Goal: Task Accomplishment & Management: Manage account settings

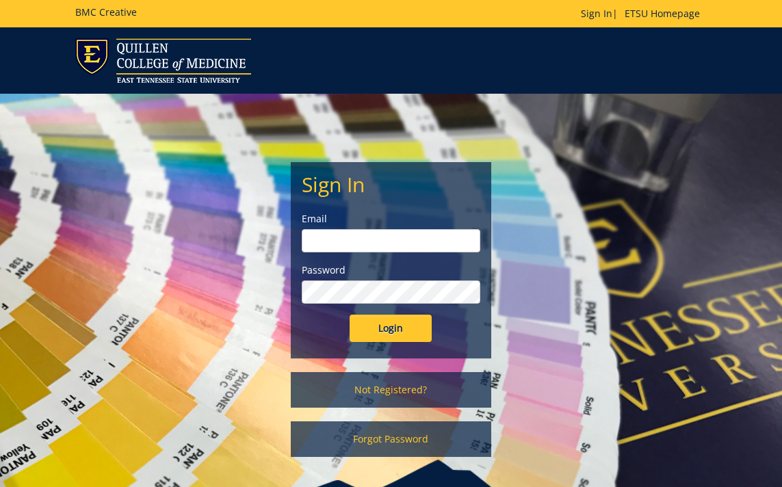
type input "[PERSON_NAME][EMAIL_ADDRESS][DOMAIN_NAME]"
click at [378, 336] on input "Login" at bounding box center [391, 328] width 82 height 27
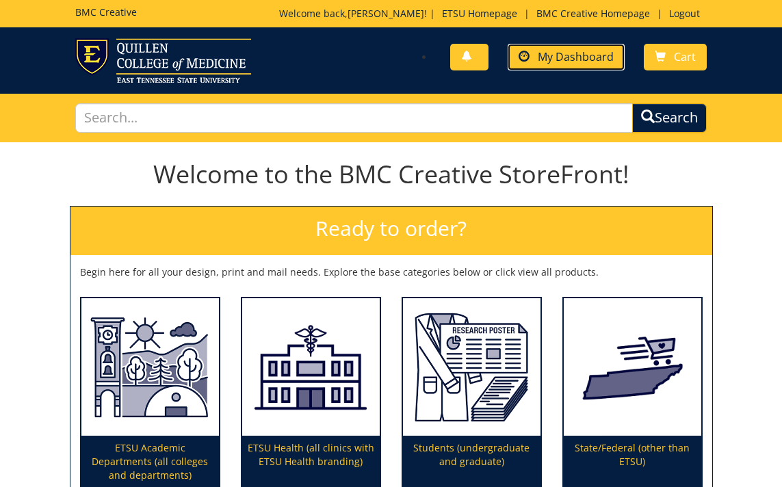
click at [567, 49] on span "My Dashboard" at bounding box center [576, 56] width 76 height 15
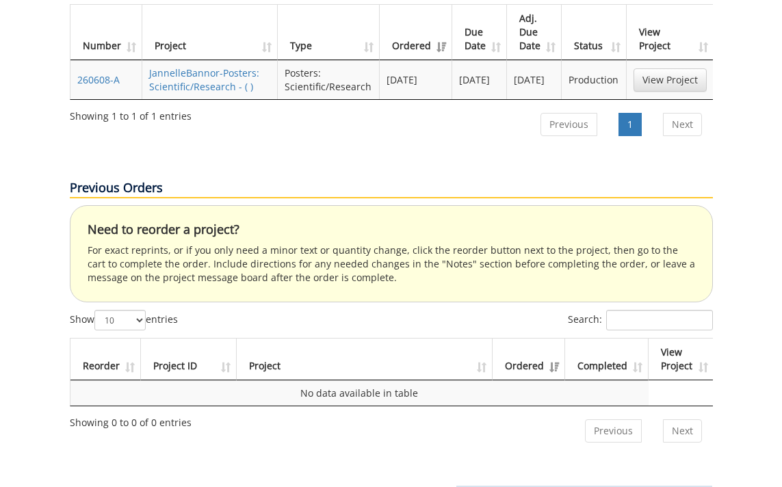
scroll to position [305, 0]
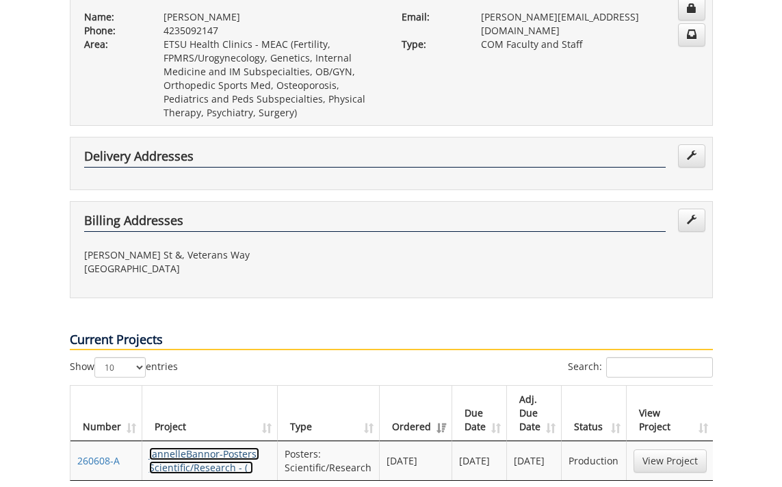
click at [204, 448] on link "JannelleBannor-Posters: Scientific/Research - ( )" at bounding box center [204, 461] width 110 height 27
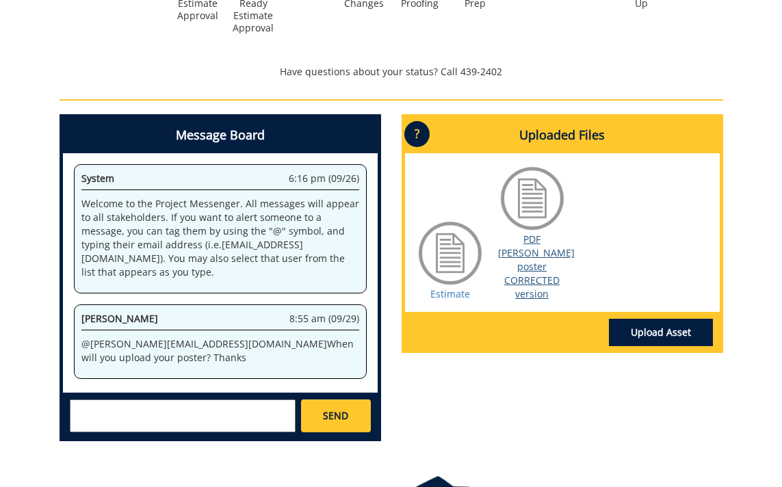
scroll to position [609, 0]
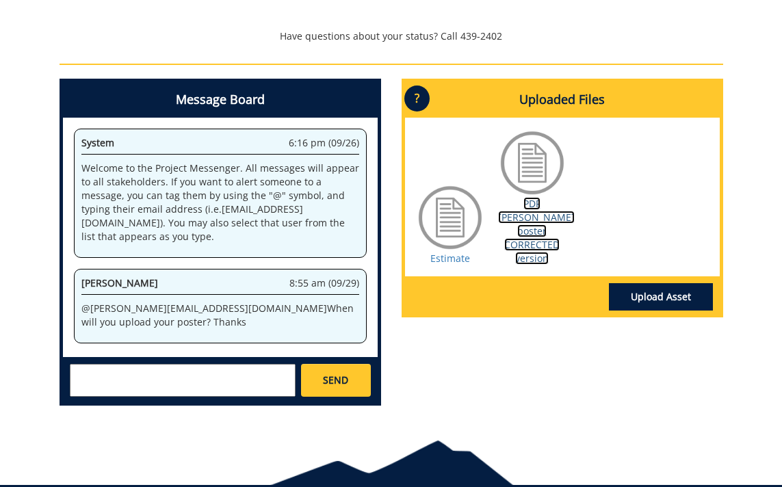
click at [539, 203] on link "PDF Bannor poster CORRECTED version" at bounding box center [536, 231] width 77 height 68
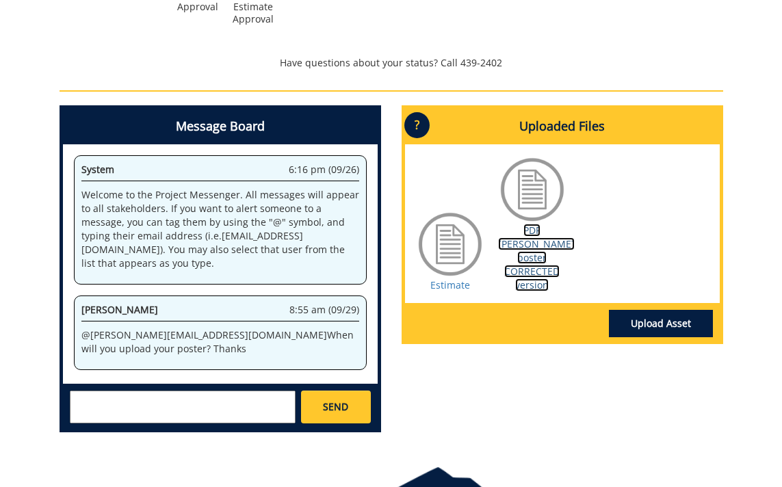
scroll to position [639, 0]
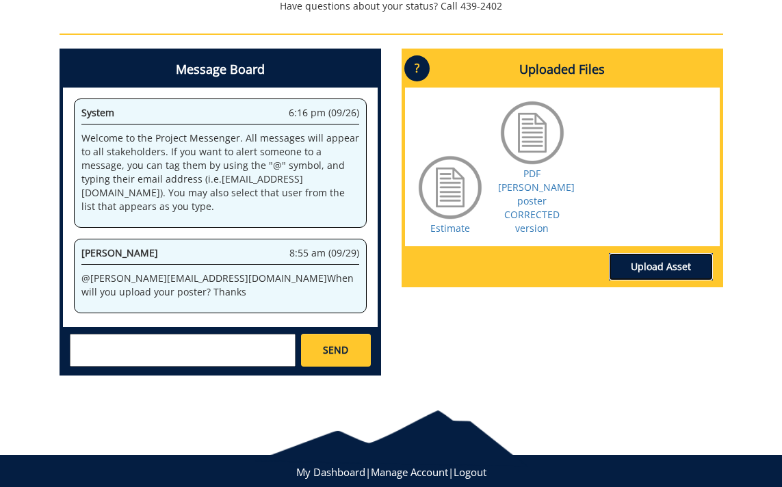
click at [623, 253] on link "Upload Asset" at bounding box center [661, 266] width 104 height 27
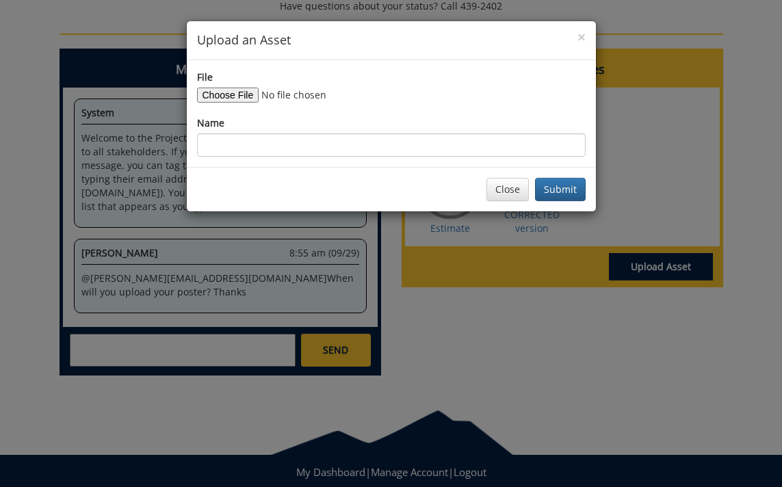
type input "C:\fakepath\Bannor SRP Poster (3).pdf"
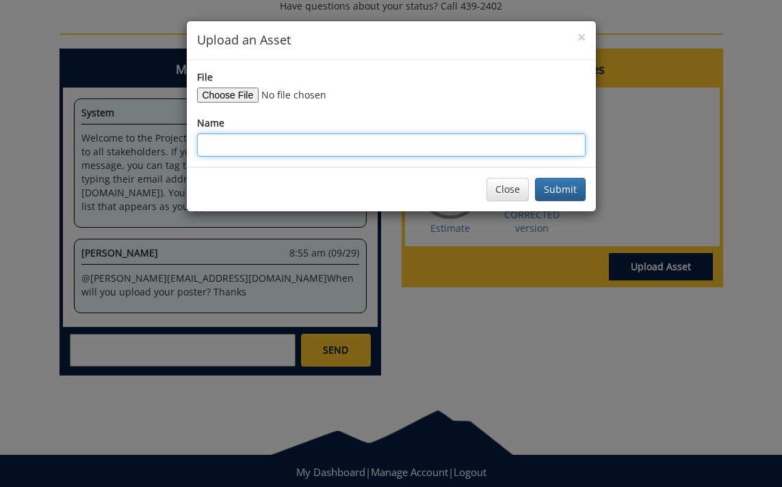
click at [257, 144] on input "Name" at bounding box center [391, 144] width 389 height 23
type input "NEW Corrected Bannor pdf"
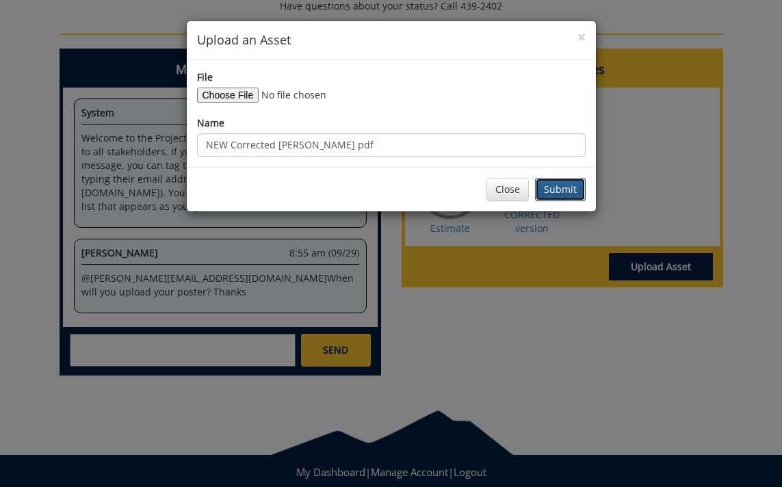
click at [557, 192] on button "Submit" at bounding box center [560, 189] width 51 height 23
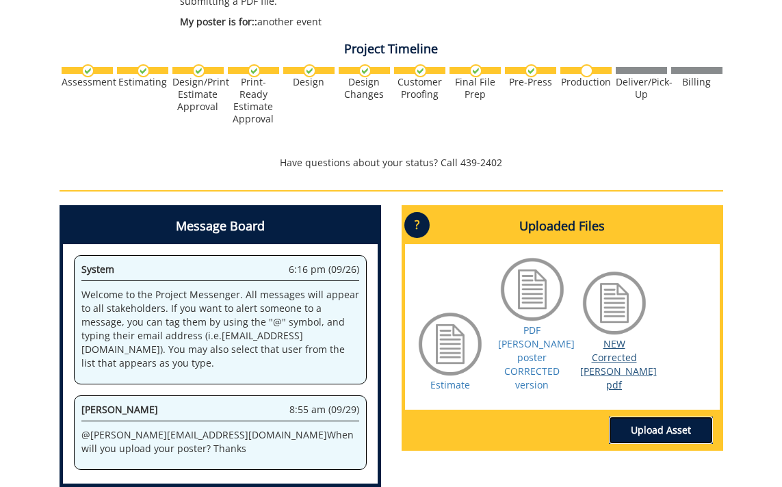
scroll to position [485, 0]
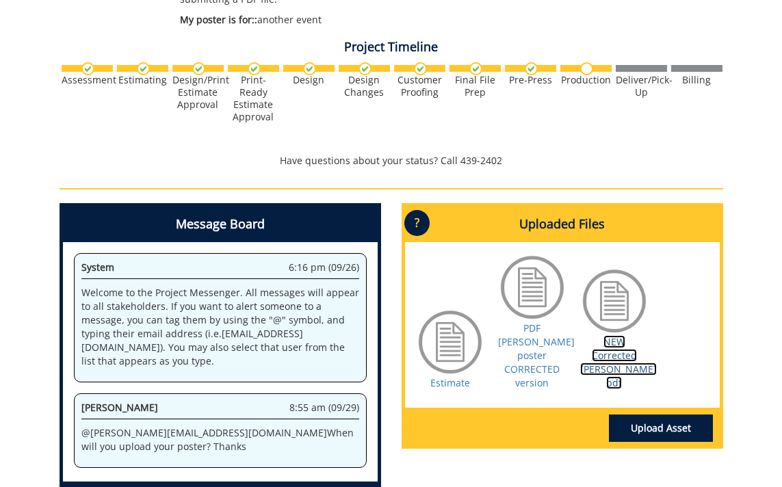
click at [611, 355] on link "NEW Corrected Bannor pdf" at bounding box center [618, 362] width 77 height 54
